Goal: Task Accomplishment & Management: Manage account settings

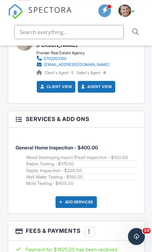
scroll to position [1356, 0]
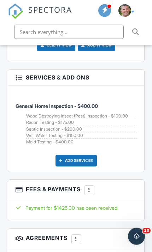
scroll to position [1414, 0]
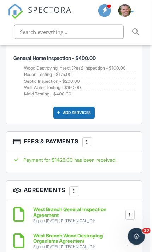
scroll to position [1446, 2]
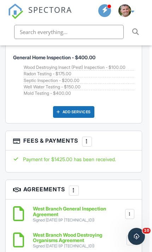
click at [90, 138] on div at bounding box center [87, 141] width 6 height 6
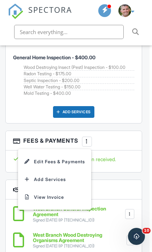
click at [44, 152] on li "Edit Fees & Payments" at bounding box center [55, 161] width 66 height 18
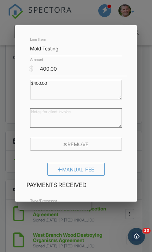
scroll to position [678, 0]
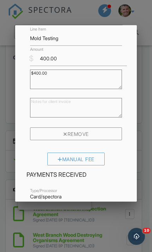
click at [102, 135] on div "Remove" at bounding box center [76, 133] width 92 height 13
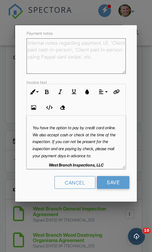
scroll to position [831, 0]
click at [116, 182] on input "Save" at bounding box center [113, 182] width 33 height 13
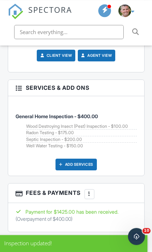
scroll to position [1502, 0]
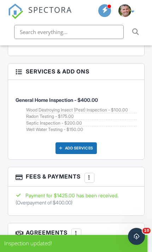
click at [92, 174] on div at bounding box center [89, 177] width 6 height 6
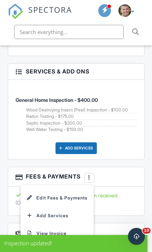
click at [39, 189] on li "Edit Fees & Payments" at bounding box center [57, 198] width 66 height 18
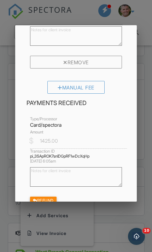
scroll to position [634, 0]
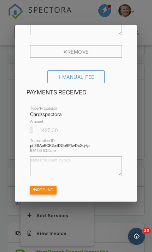
click at [44, 193] on div "Refund" at bounding box center [43, 190] width 27 height 8
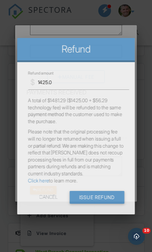
scroll to position [0, 0]
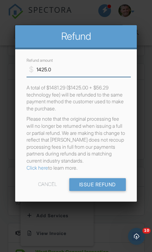
click at [51, 74] on input "1425.0" at bounding box center [79, 69] width 105 height 15
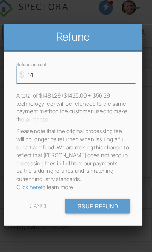
type input "1"
type input "400"
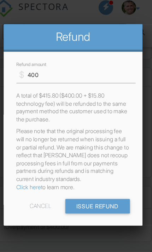
scroll to position [1506, 0]
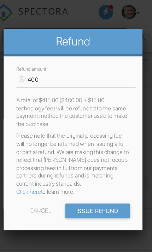
click at [95, 184] on input "Issue Refund" at bounding box center [97, 184] width 57 height 13
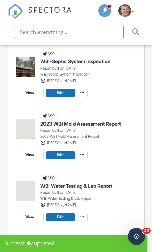
scroll to position [495, 0]
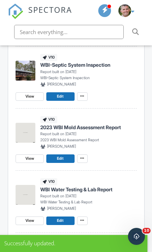
click at [82, 156] on icon at bounding box center [82, 158] width 4 height 4
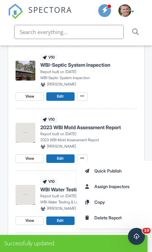
click at [117, 219] on span "Delete Report" at bounding box center [108, 217] width 27 height 6
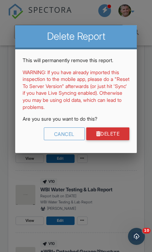
click at [116, 134] on link "Delete" at bounding box center [108, 133] width 44 height 13
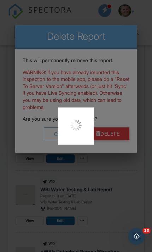
click at [111, 132] on div at bounding box center [76, 126] width 152 height 252
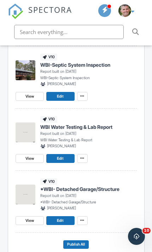
scroll to position [523, 0]
